Goal: Transaction & Acquisition: Purchase product/service

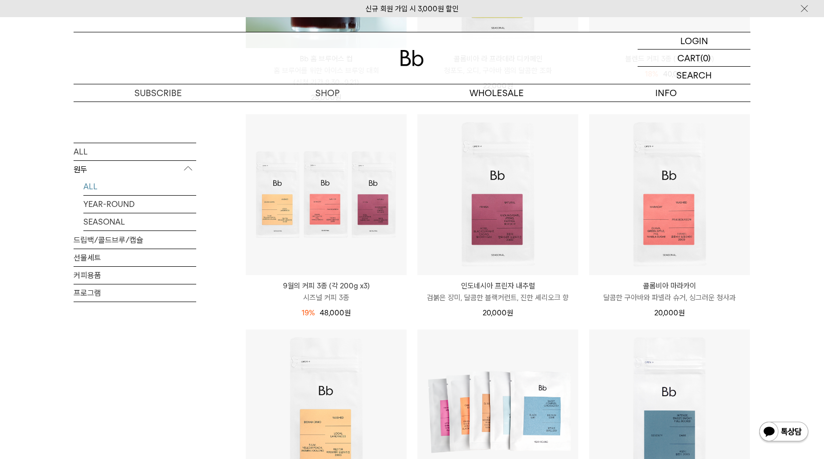
scroll to position [324, 0]
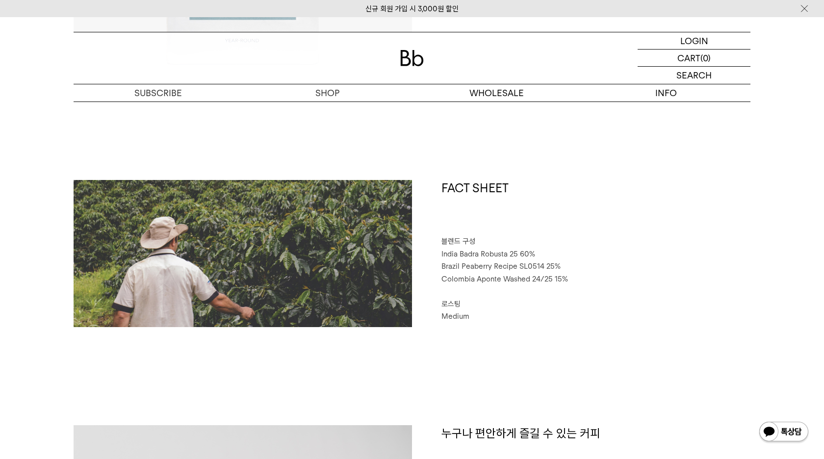
scroll to position [350, 0]
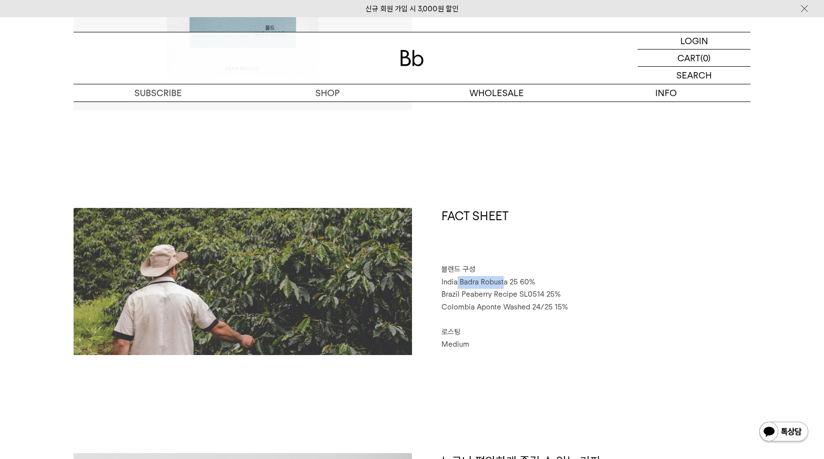
drag, startPoint x: 456, startPoint y: 279, endPoint x: 505, endPoint y: 285, distance: 48.9
click at [504, 285] on span "India Badra Robusta 25 60%" at bounding box center [489, 282] width 94 height 9
click at [505, 285] on span "India Badra Robusta 25 60%" at bounding box center [489, 282] width 94 height 9
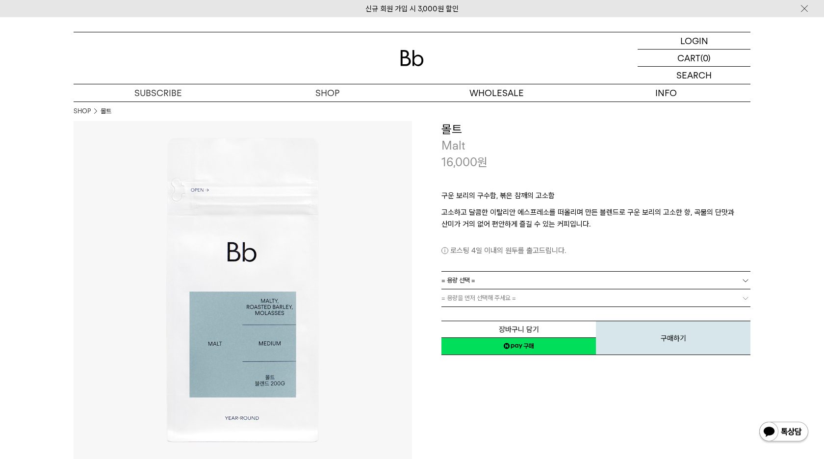
scroll to position [6, 0]
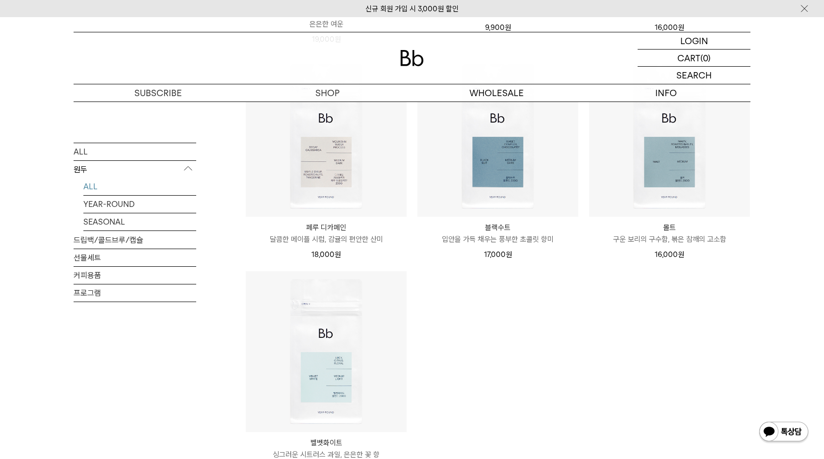
scroll to position [827, 0]
